Goal: Task Accomplishment & Management: Use online tool/utility

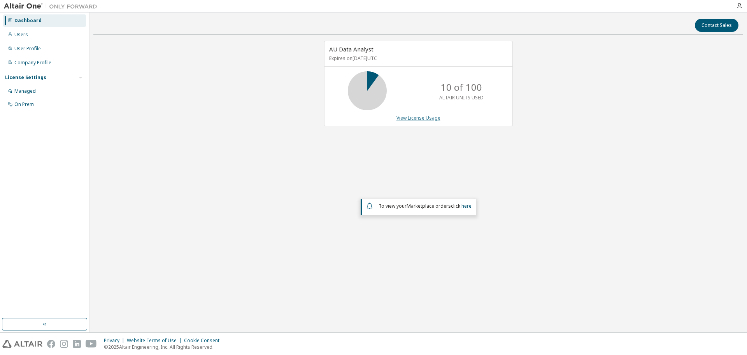
click at [406, 118] on link "View License Usage" at bounding box center [419, 117] width 44 height 7
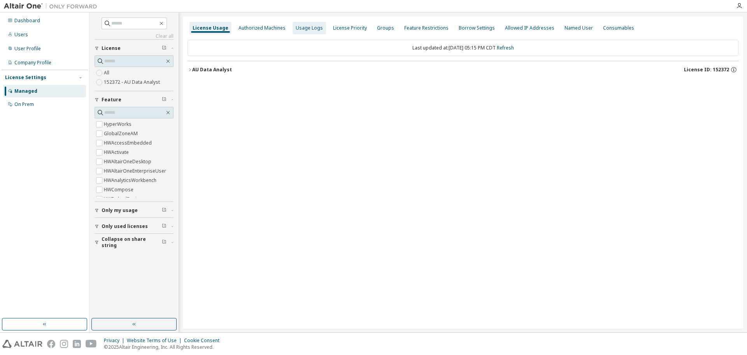
click at [307, 31] on div "Usage Logs" at bounding box center [309, 28] width 27 height 6
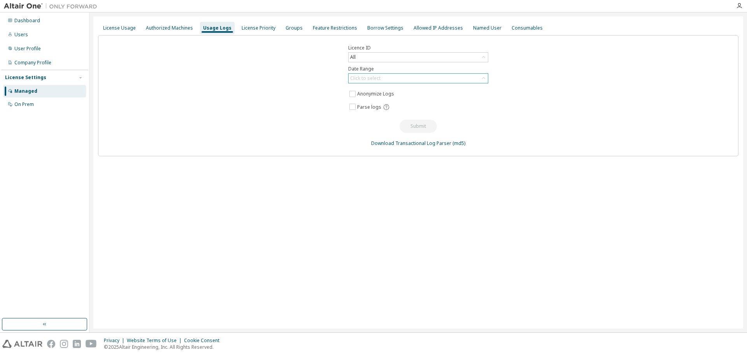
click at [388, 79] on div "Click to select" at bounding box center [418, 78] width 139 height 9
click at [393, 112] on li "Year to date" at bounding box center [418, 110] width 138 height 10
click at [418, 126] on button "Submit" at bounding box center [418, 125] width 37 height 13
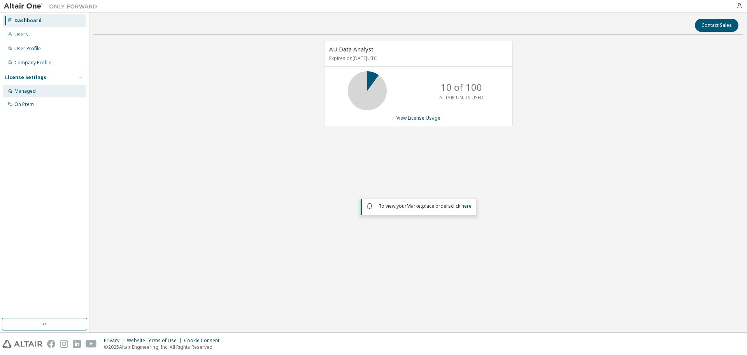
click at [23, 91] on div "Managed" at bounding box center [24, 91] width 21 height 6
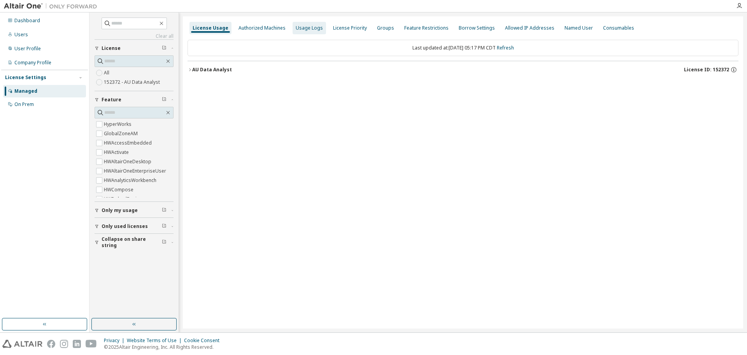
click at [302, 30] on div "Usage Logs" at bounding box center [309, 28] width 27 height 6
